Goal: Check status: Check status

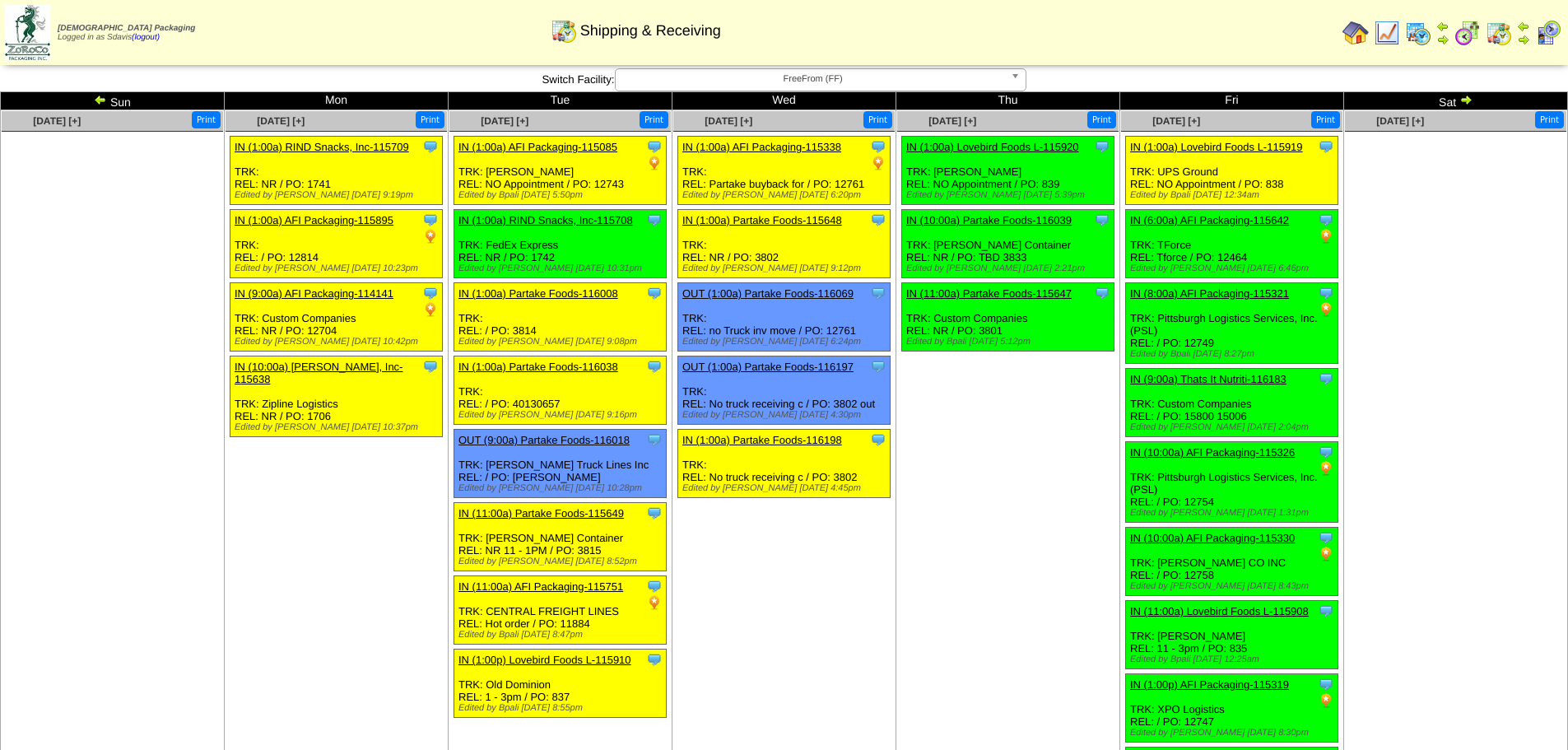
scroll to position [164, 0]
click at [1469, 103] on img at bounding box center [1465, 99] width 13 height 13
